Goal: Complete application form

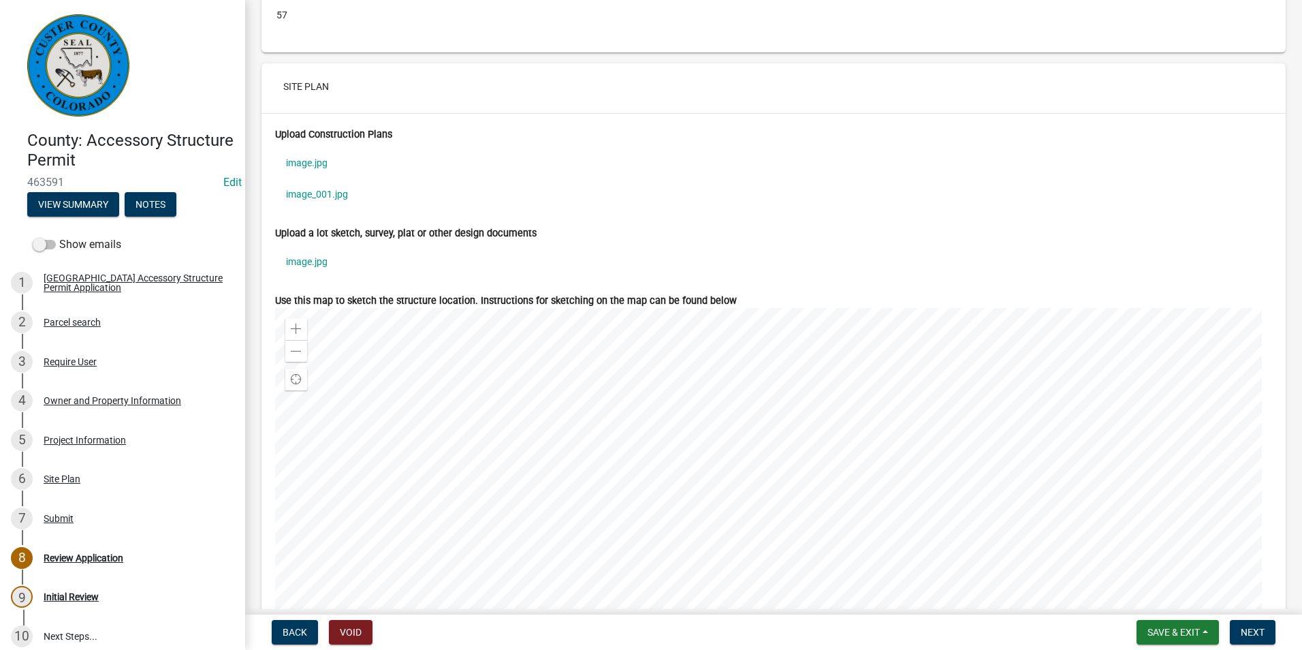
scroll to position [4154, 0]
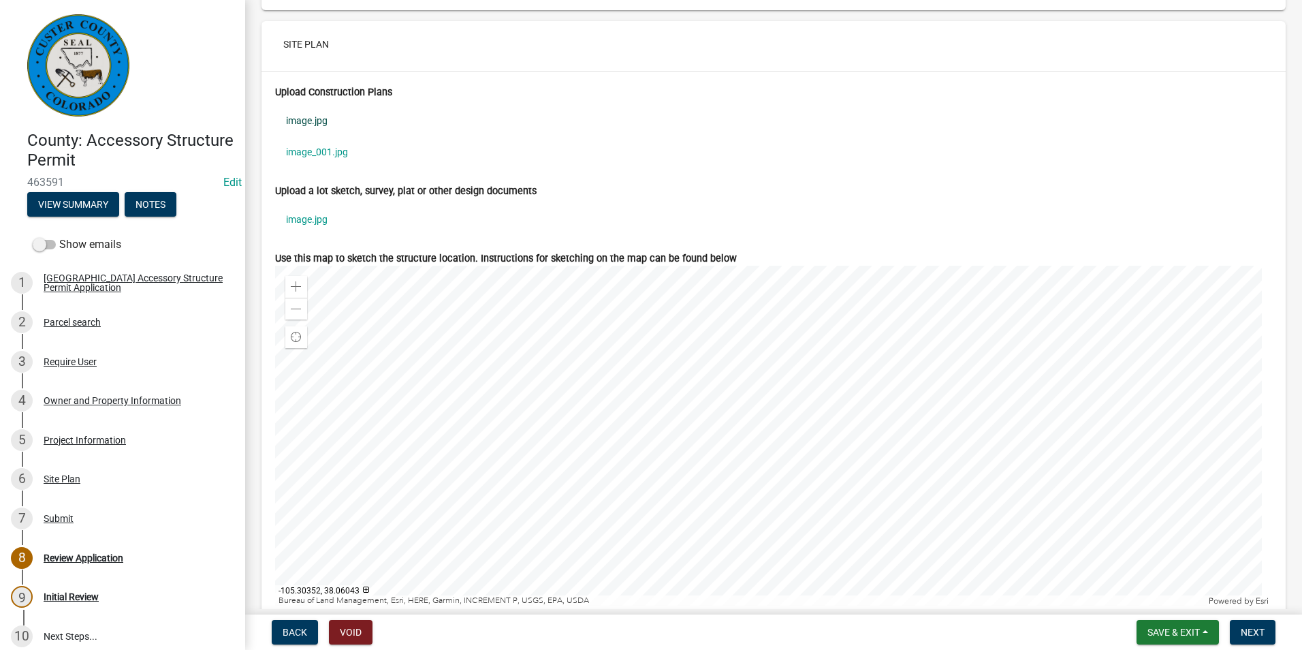
click at [292, 119] on link "image.jpg" at bounding box center [773, 120] width 997 height 31
click at [308, 155] on link "image_001.jpg" at bounding box center [773, 151] width 997 height 31
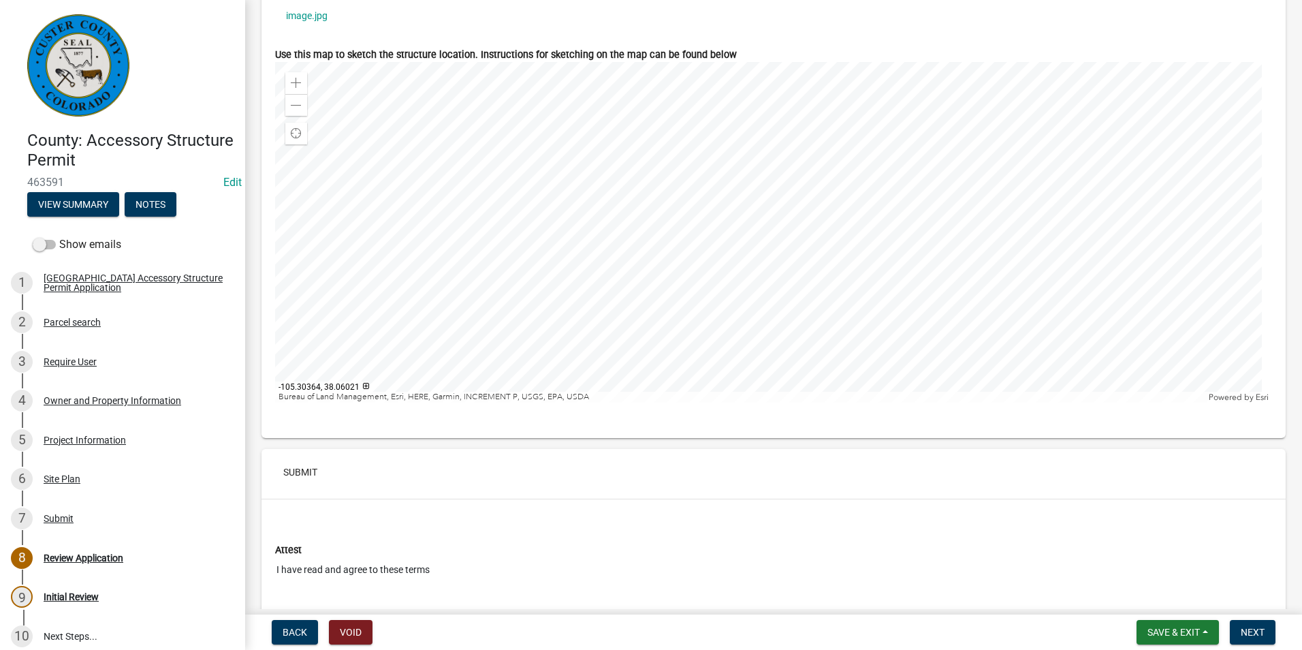
scroll to position [4358, 0]
click at [308, 18] on link "image.jpg" at bounding box center [773, 14] width 997 height 31
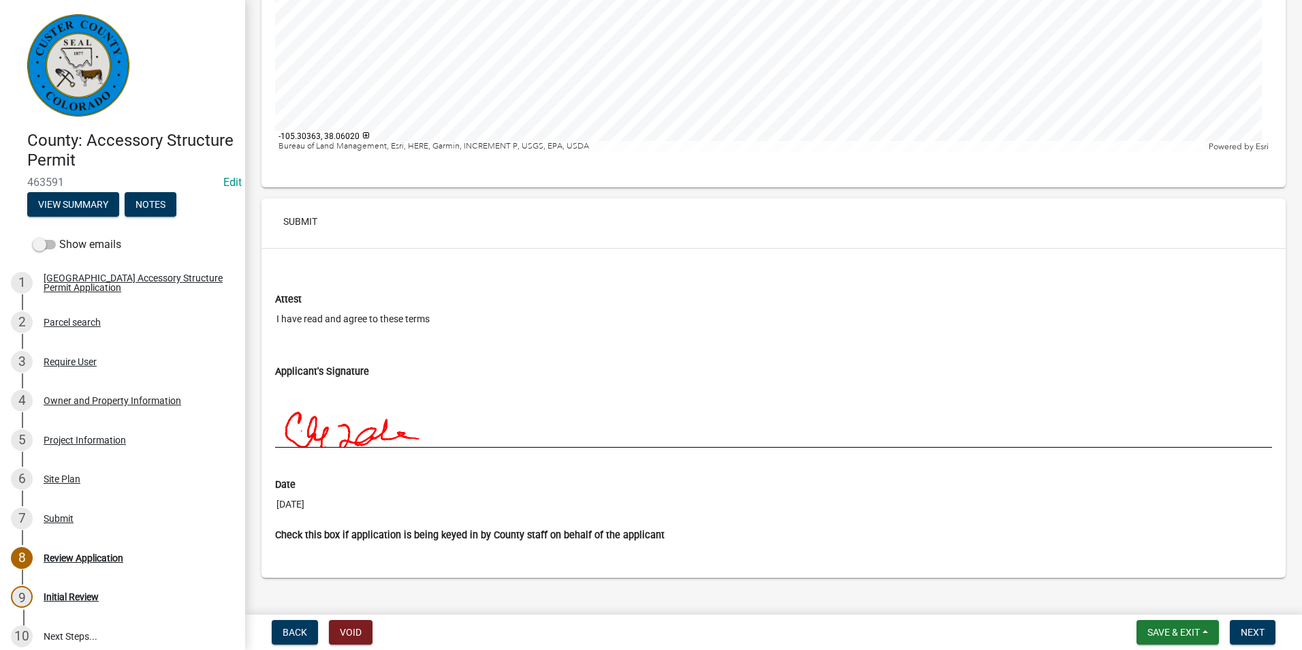
scroll to position [4630, 0]
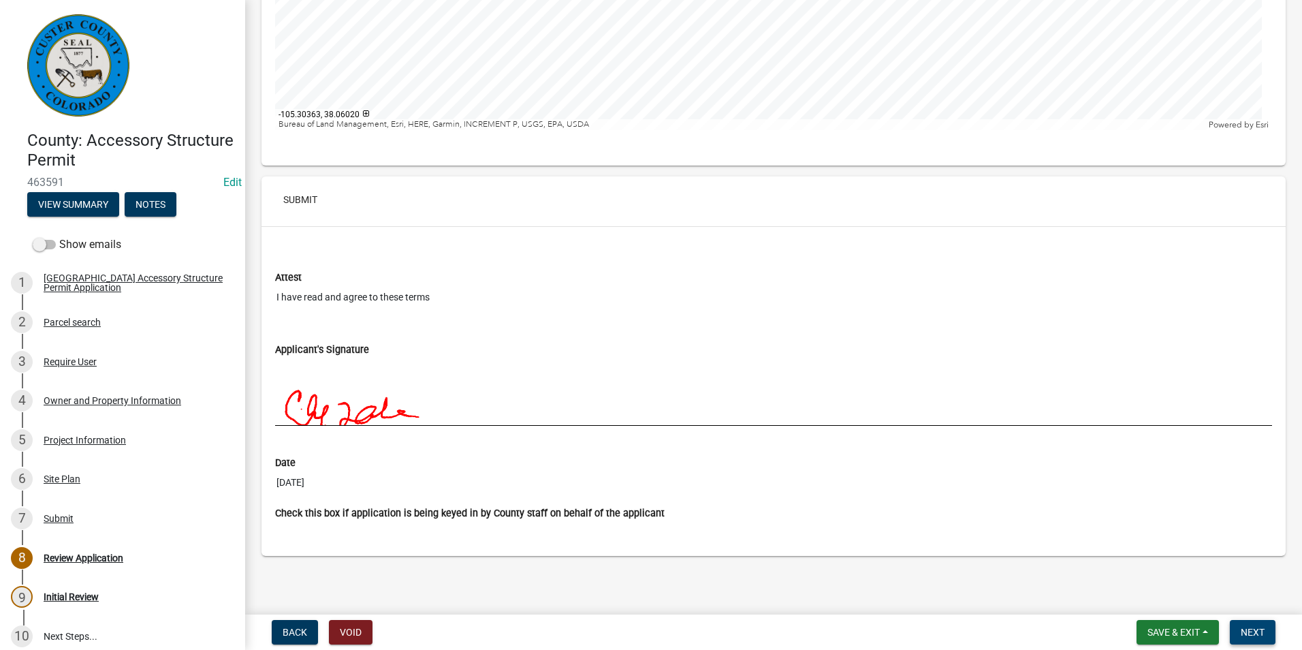
click at [1269, 629] on button "Next" at bounding box center [1253, 632] width 46 height 25
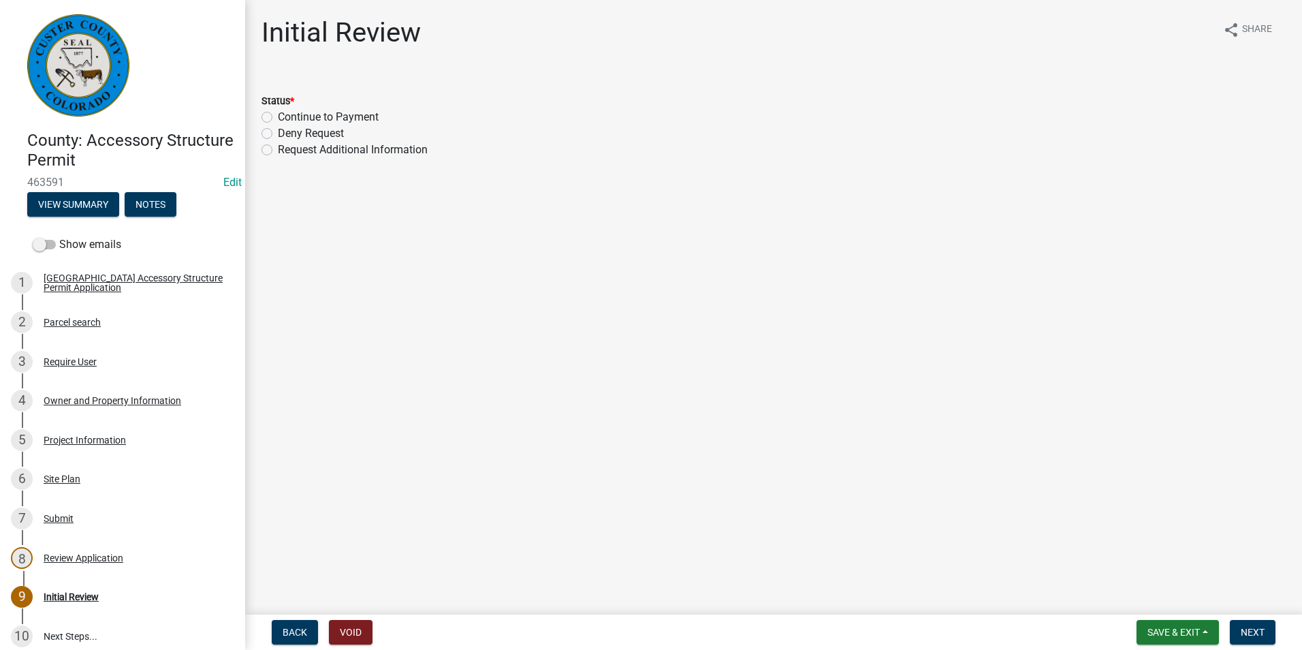
click at [278, 118] on label "Continue to Payment" at bounding box center [328, 117] width 101 height 16
click at [278, 118] on input "Continue to Payment" at bounding box center [282, 113] width 9 height 9
radio input "true"
click at [1264, 632] on span "Next" at bounding box center [1253, 631] width 24 height 11
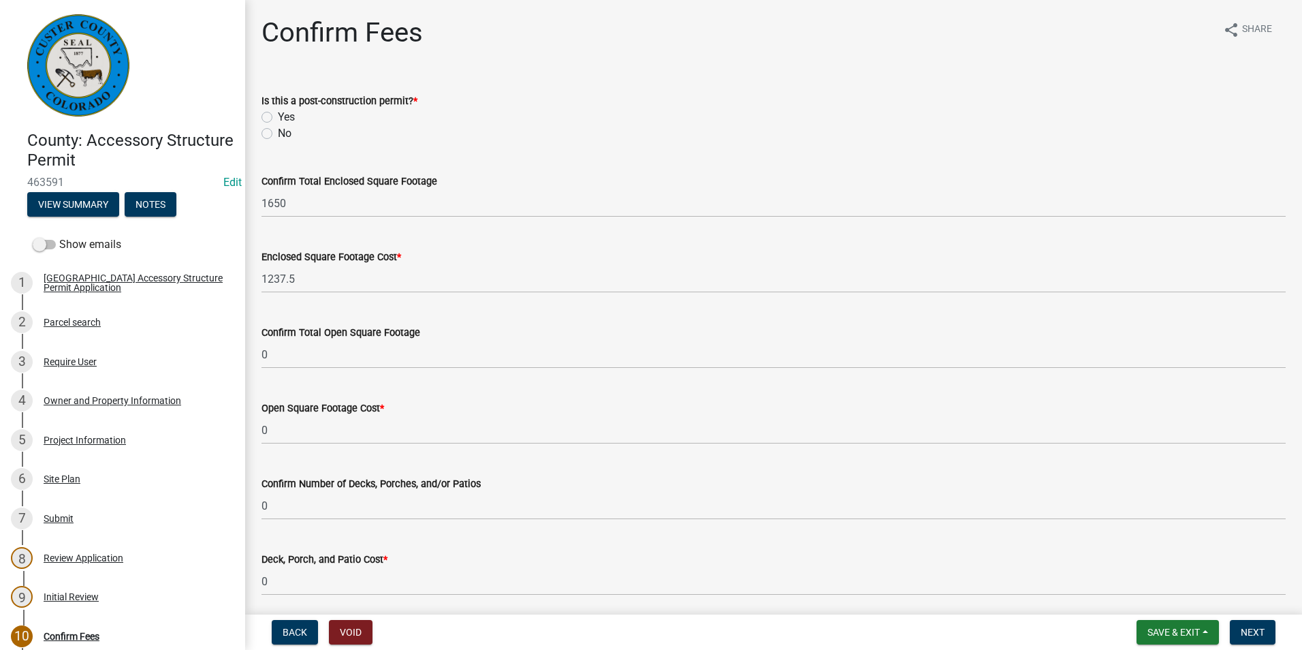
click at [278, 135] on label "No" at bounding box center [285, 133] width 14 height 16
click at [278, 134] on input "No" at bounding box center [282, 129] width 9 height 9
radio input "true"
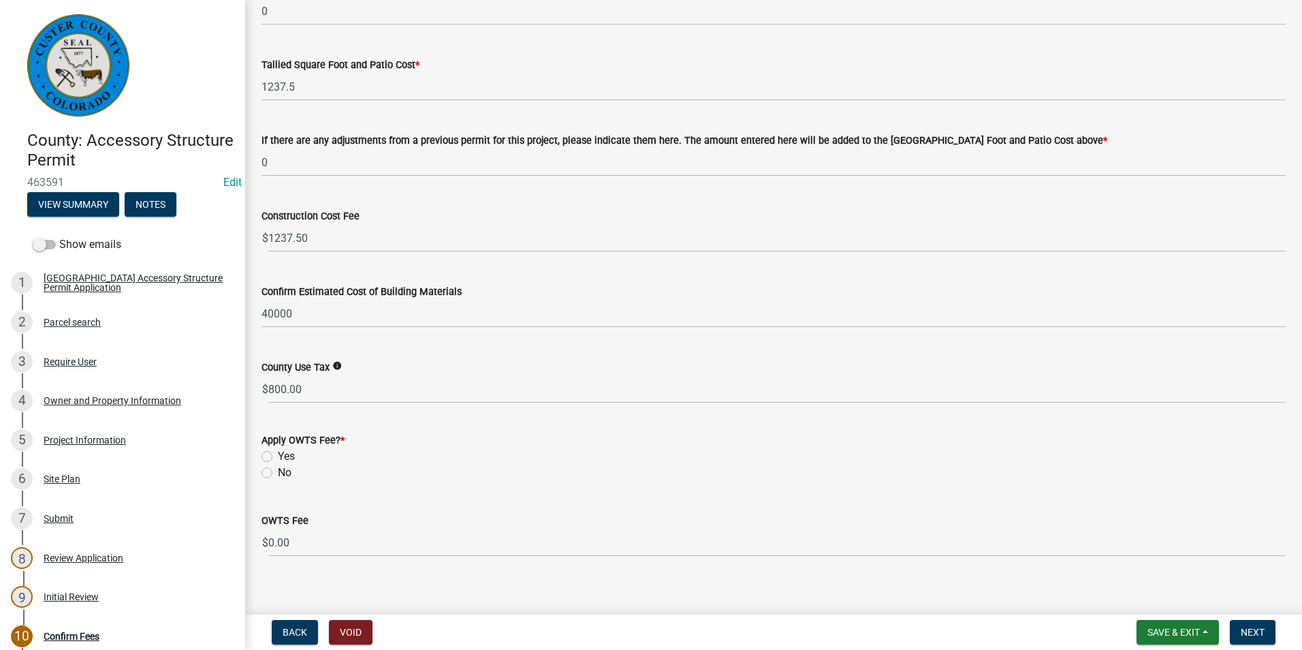
scroll to position [583, 0]
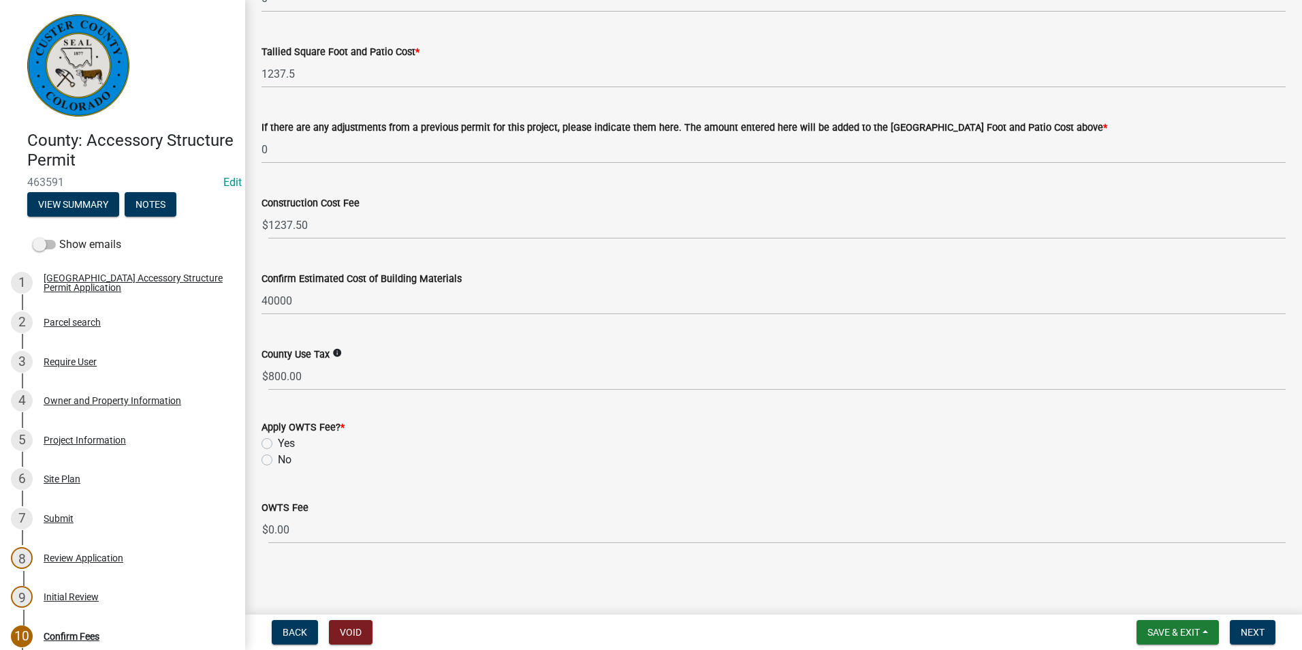
click at [278, 461] on label "No" at bounding box center [285, 459] width 14 height 16
click at [278, 460] on input "No" at bounding box center [282, 455] width 9 height 9
radio input "true"
click at [1245, 634] on span "Next" at bounding box center [1253, 631] width 24 height 11
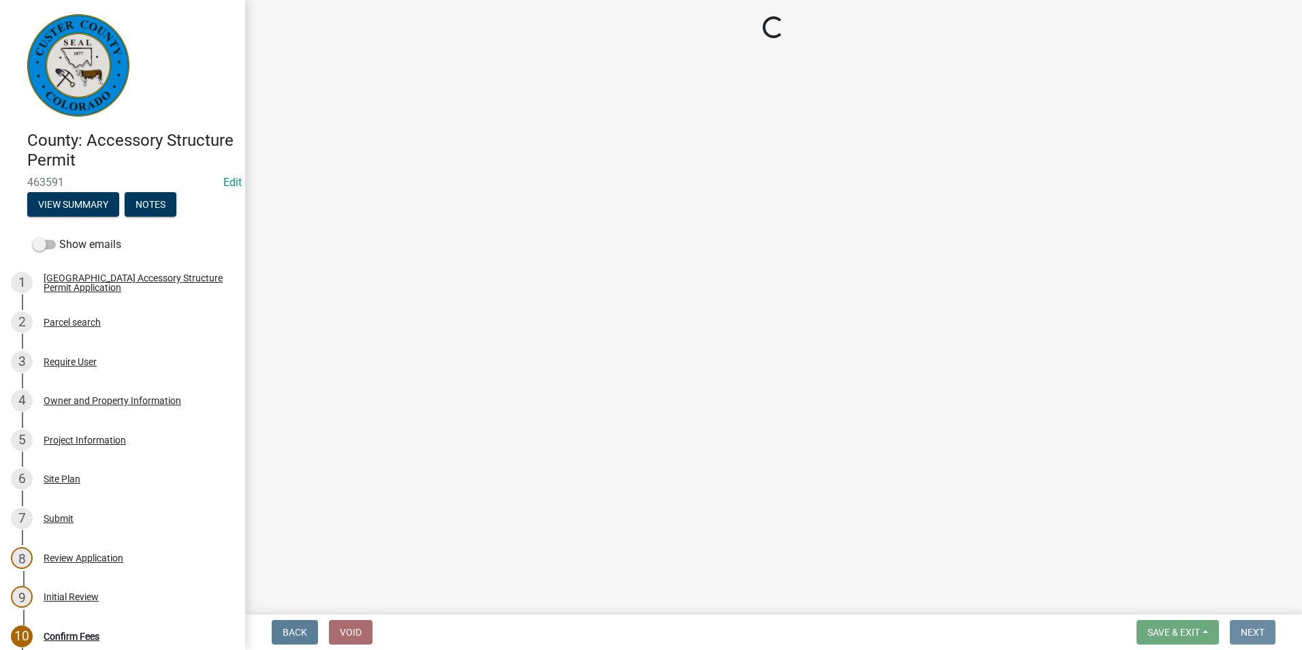
scroll to position [0, 0]
select select "3: 3"
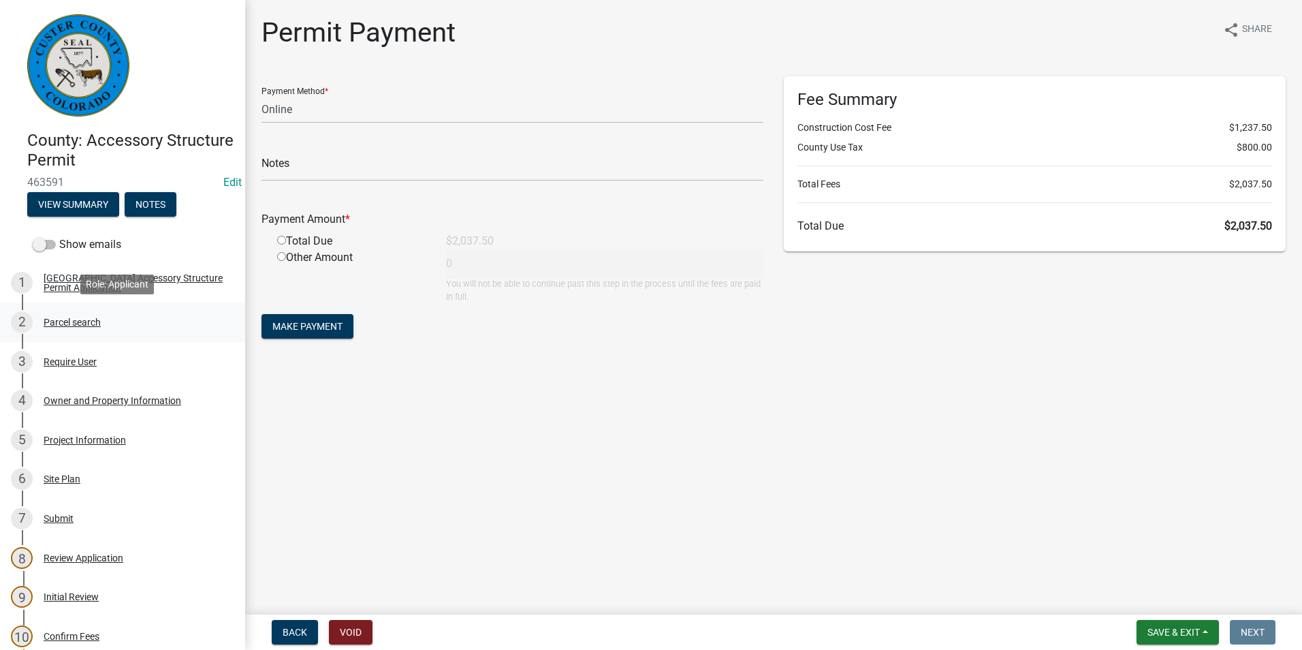
click at [80, 323] on div "Parcel search" at bounding box center [72, 322] width 57 height 10
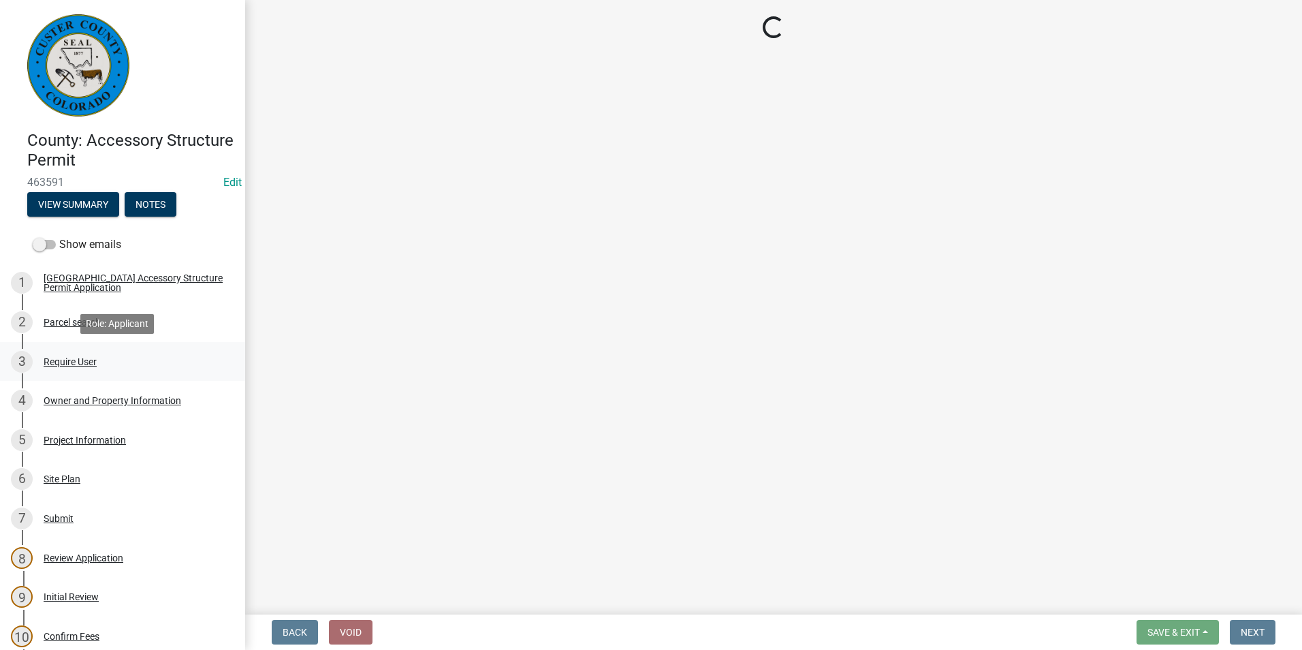
click at [59, 370] on div "3 Require User" at bounding box center [117, 362] width 212 height 22
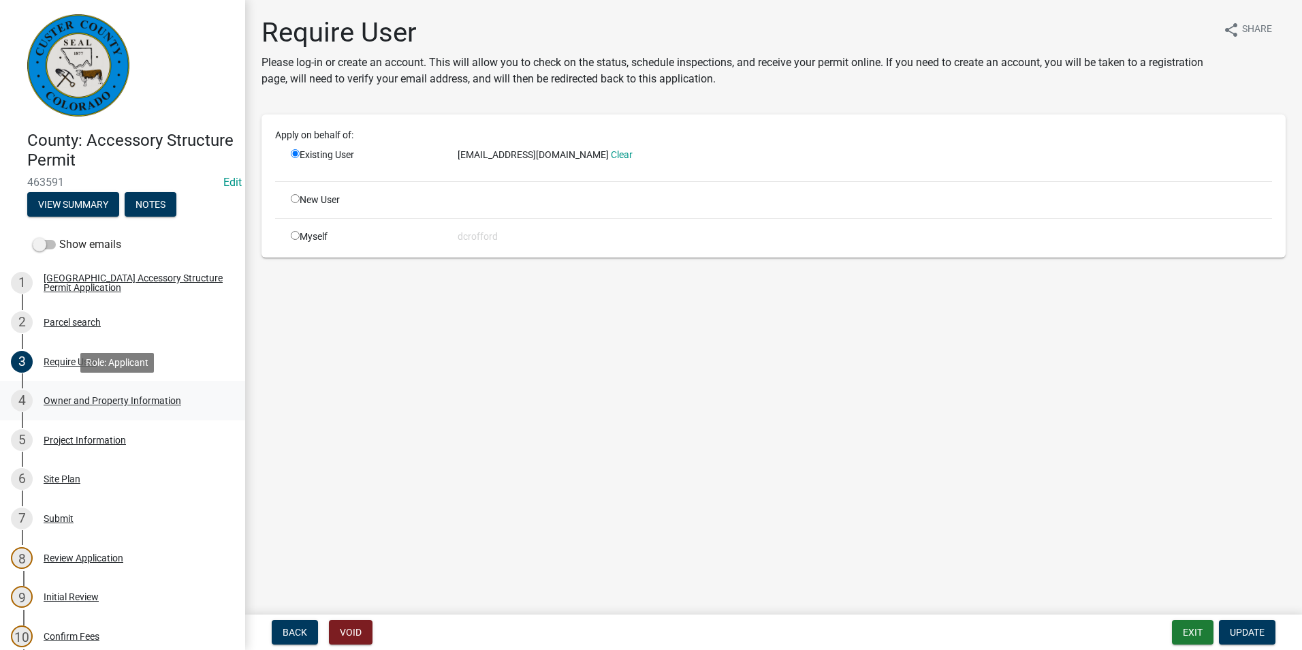
click at [61, 406] on div "4 Owner and Property Information" at bounding box center [117, 401] width 212 height 22
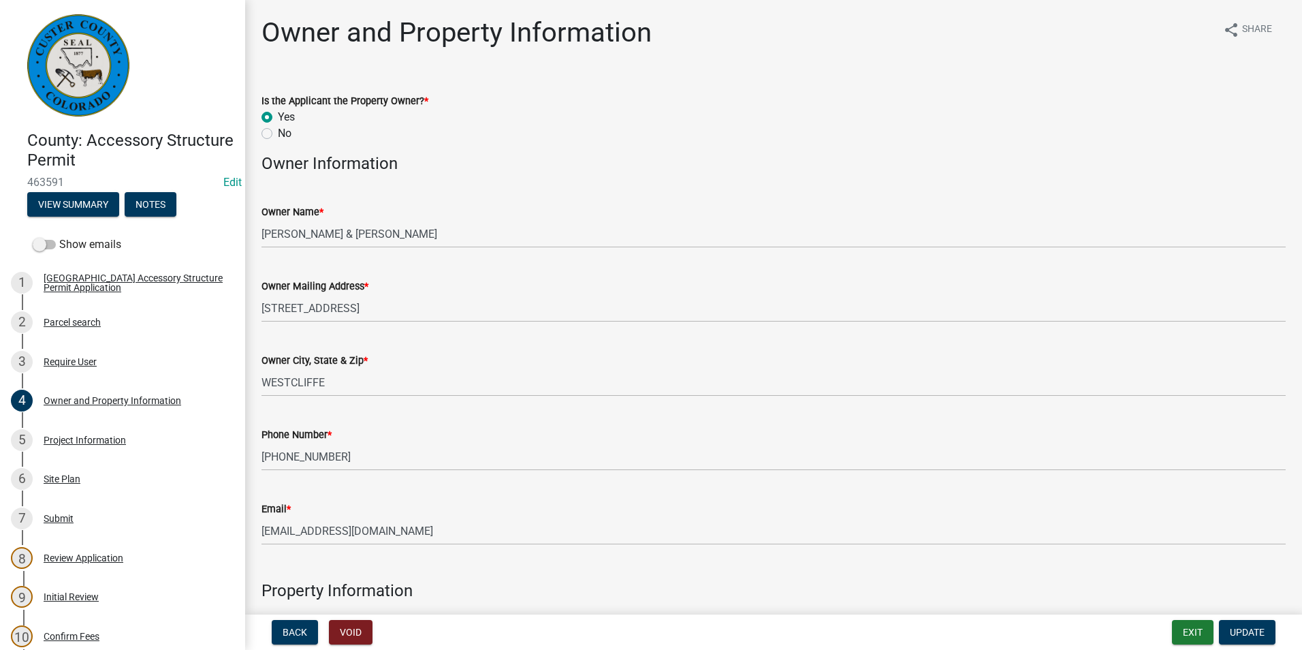
scroll to position [136, 0]
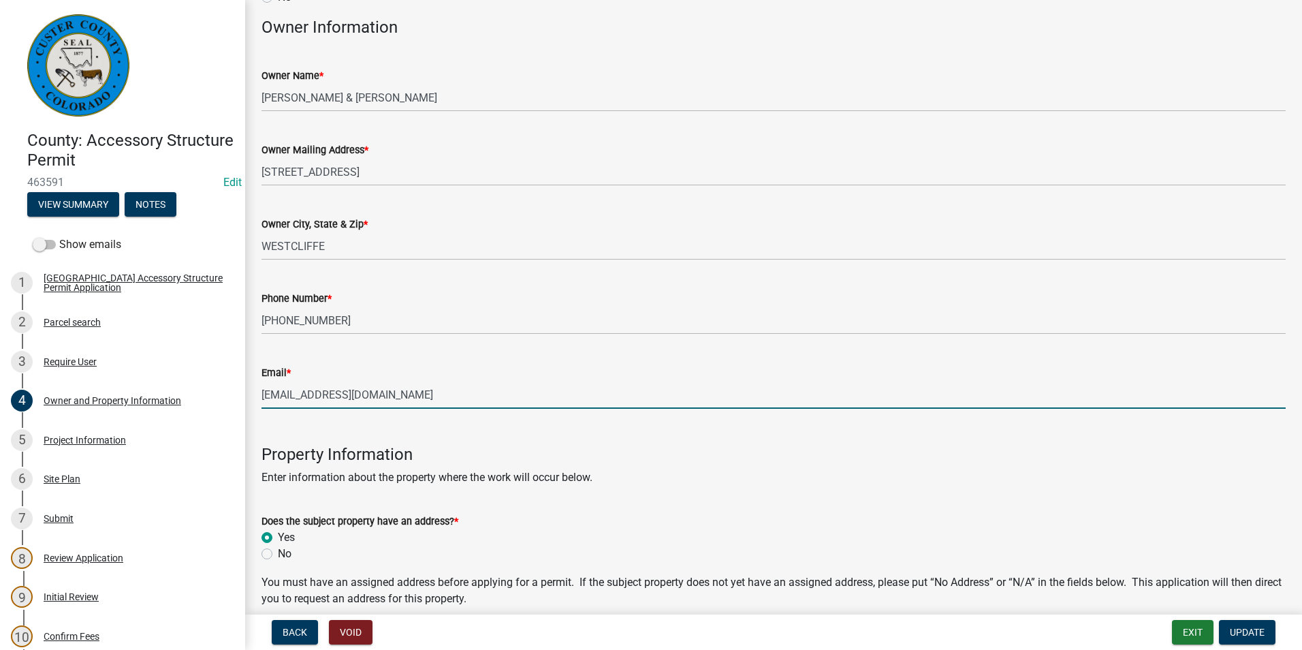
drag, startPoint x: 394, startPoint y: 398, endPoint x: 263, endPoint y: 398, distance: 130.7
click at [263, 398] on input "[EMAIL_ADDRESS][DOMAIN_NAME]" at bounding box center [773, 395] width 1024 height 28
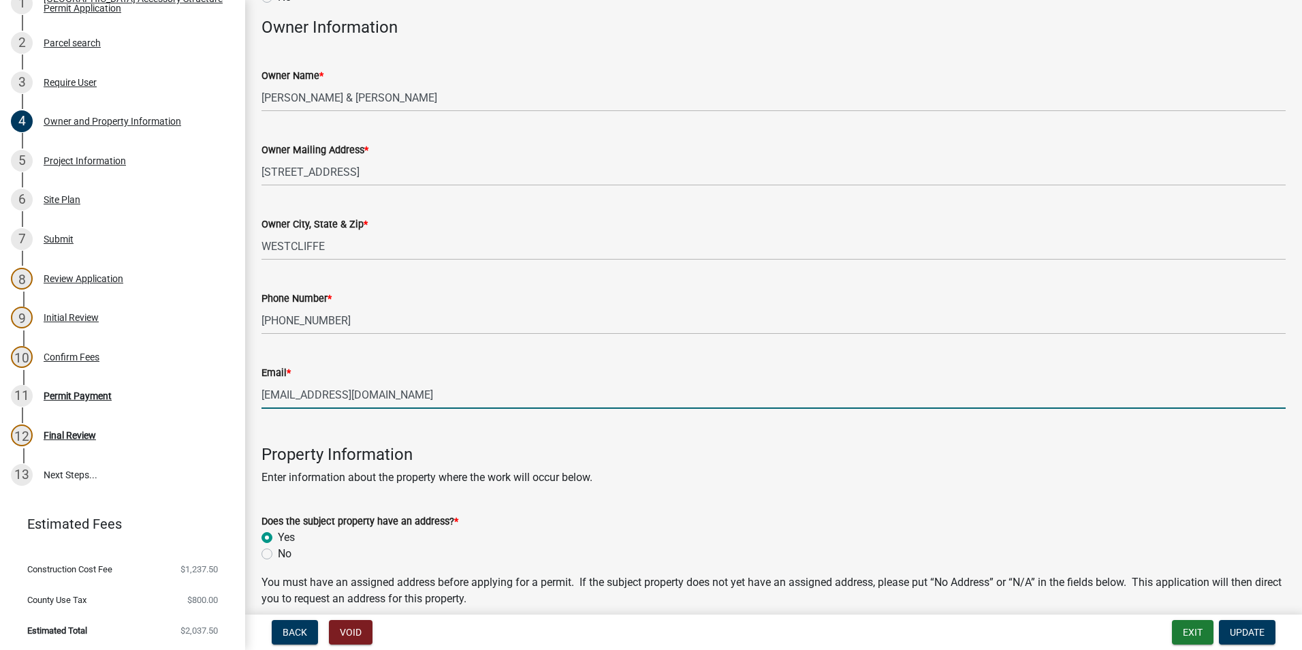
scroll to position [281, 0]
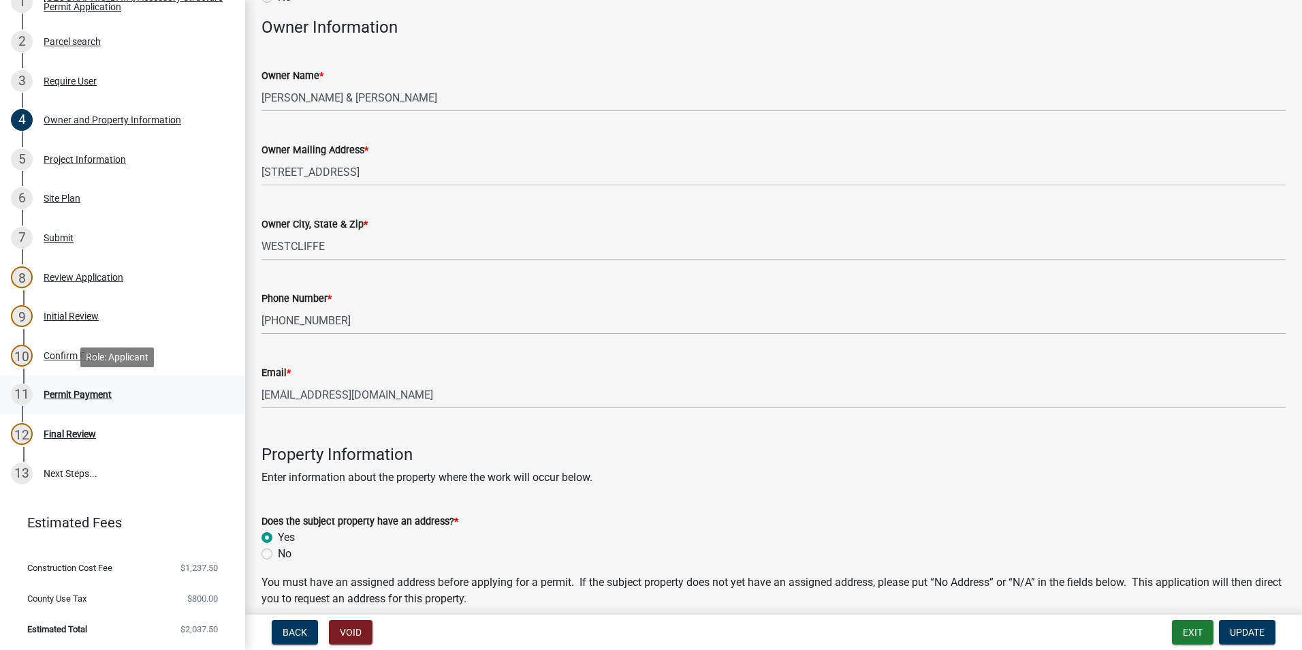
click at [65, 394] on div "Permit Payment" at bounding box center [78, 395] width 68 height 10
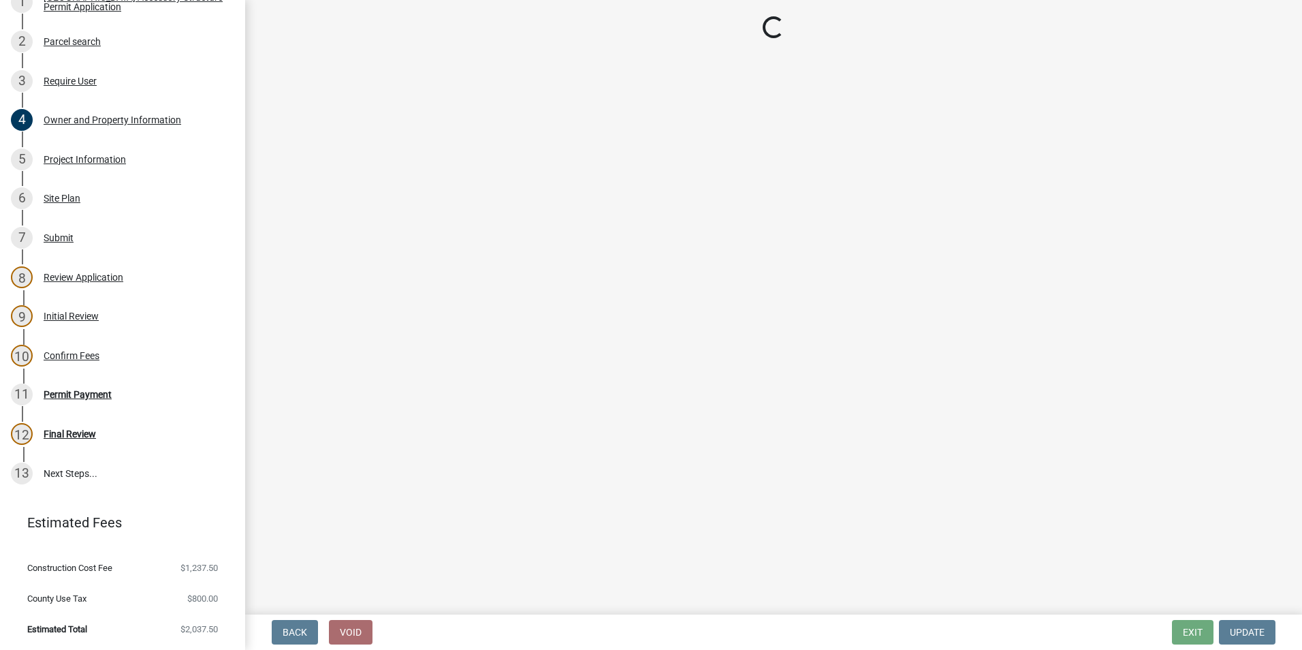
select select "3: 3"
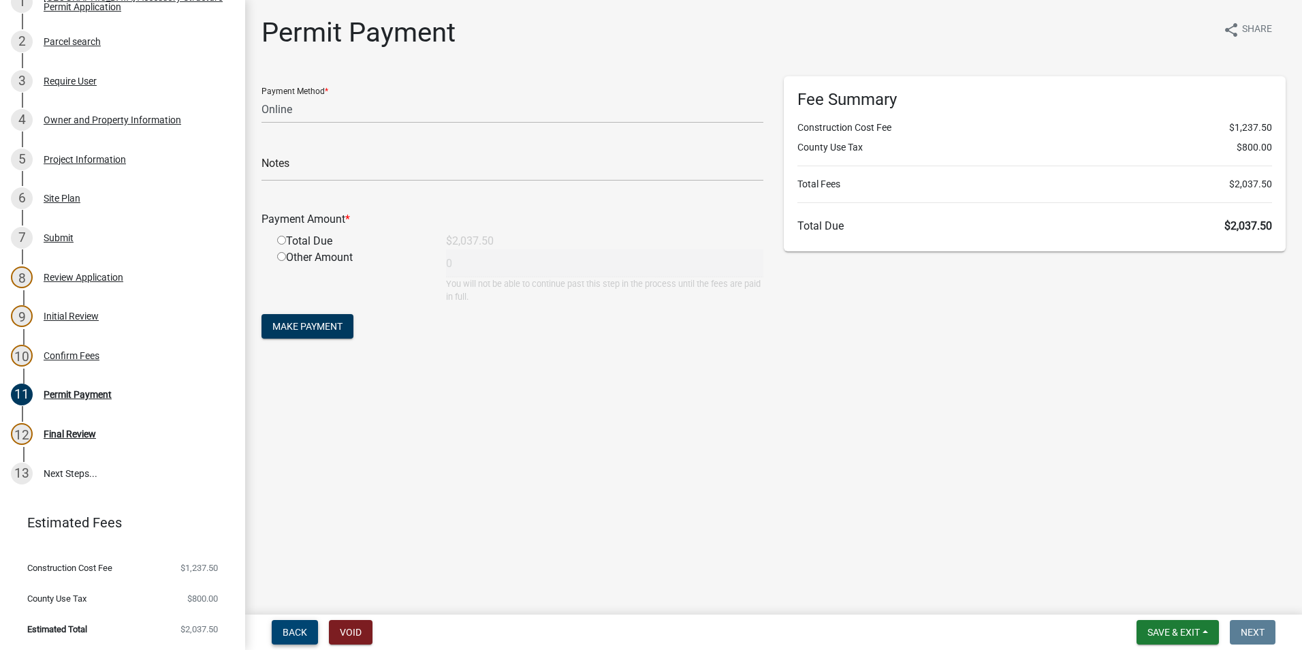
click at [302, 635] on span "Back" at bounding box center [295, 631] width 25 height 11
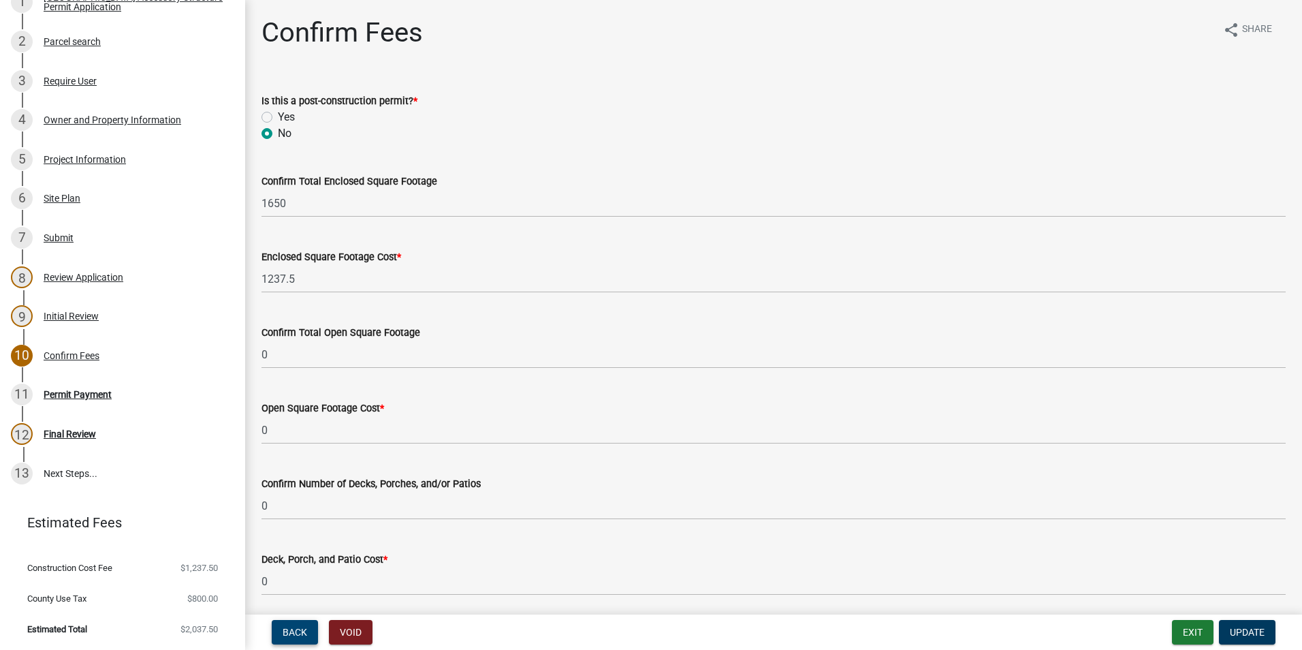
click at [302, 635] on span "Back" at bounding box center [295, 631] width 25 height 11
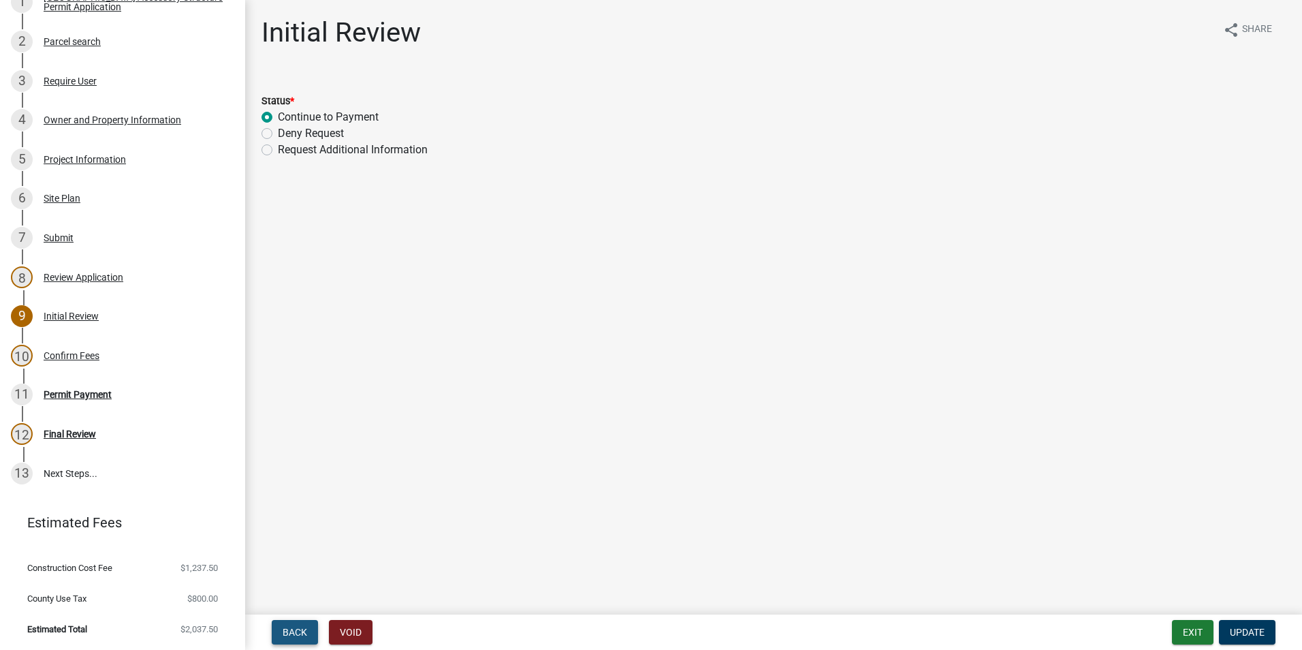
click at [302, 635] on span "Back" at bounding box center [295, 631] width 25 height 11
